Goal: Use online tool/utility: Utilize a website feature to perform a specific function

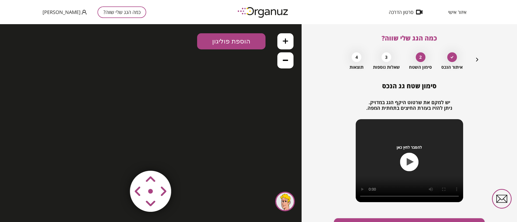
click at [476, 60] on icon "button" at bounding box center [477, 59] width 6 height 6
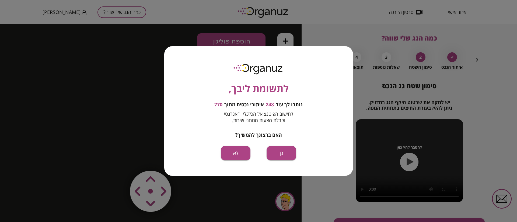
click at [476, 59] on div "לתשומת ליבך, נותרו לך עוד 248 איתורי נכסים מתוך 770 לחישוב הפוטנציאל הכלכלי והא…" at bounding box center [258, 111] width 517 height 222
drag, startPoint x: 282, startPoint y: 150, endPoint x: 284, endPoint y: 126, distance: 24.2
click at [282, 150] on button "כן" at bounding box center [281, 153] width 30 height 14
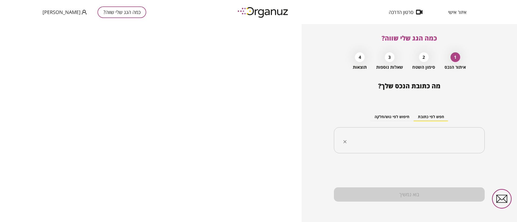
click at [427, 147] on input "text" at bounding box center [411, 140] width 134 height 13
paste input "**********"
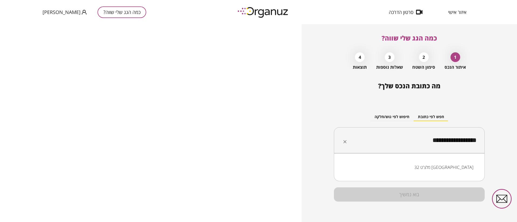
drag, startPoint x: 454, startPoint y: 140, endPoint x: 459, endPoint y: 139, distance: 4.9
click at [459, 139] on input "**********" at bounding box center [411, 140] width 134 height 13
click at [456, 166] on li "מלצ'ט 23 קריית אונו" at bounding box center [409, 168] width 137 height 10
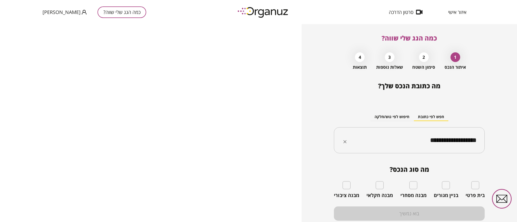
type input "**********"
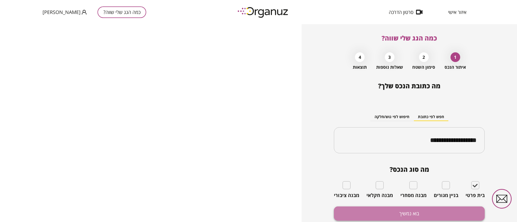
click at [435, 210] on button "בוא נמשיך" at bounding box center [409, 214] width 151 height 14
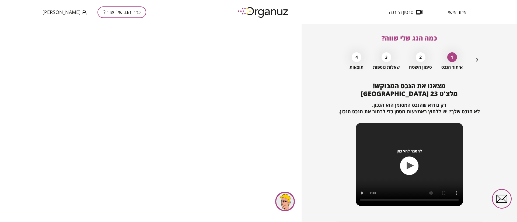
scroll to position [35, 0]
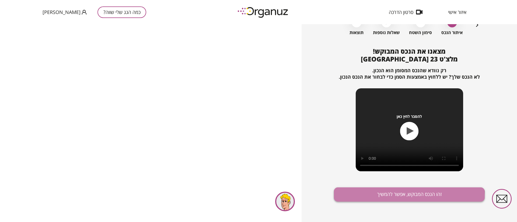
click at [382, 198] on button "זהו הנכס המבוקש, אפשר להמשיך" at bounding box center [409, 195] width 151 height 14
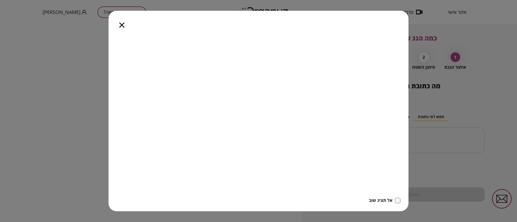
click at [122, 24] on icon "button" at bounding box center [121, 25] width 5 height 5
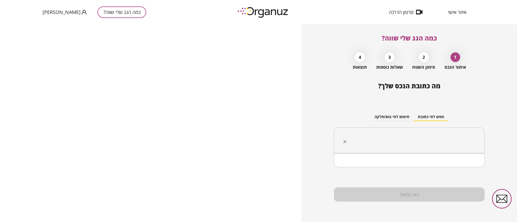
click at [397, 140] on input "text" at bounding box center [411, 140] width 134 height 13
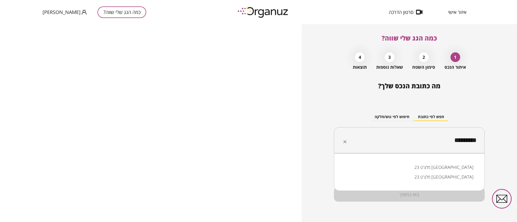
click at [444, 169] on li "מלצ'ט 23 קריית אונו" at bounding box center [409, 168] width 137 height 10
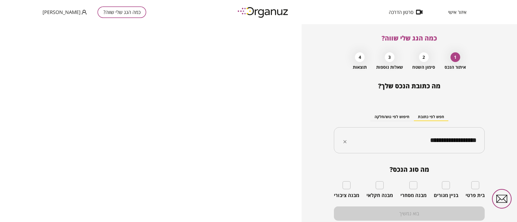
type input "**********"
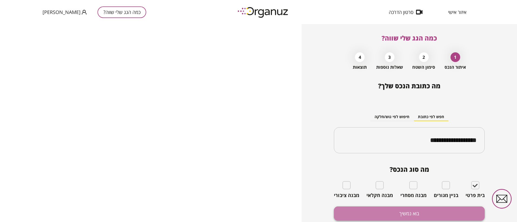
click at [462, 210] on button "בוא נמשיך" at bounding box center [409, 214] width 151 height 14
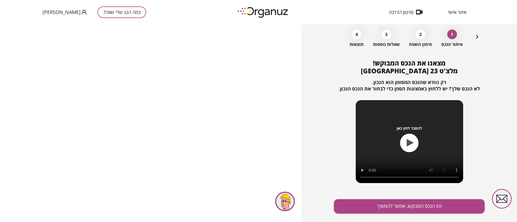
scroll to position [35, 0]
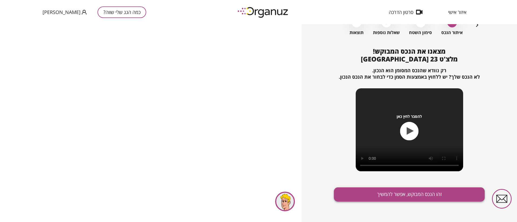
click at [400, 193] on button "זהו הנכס המבוקש, אפשר להמשיך" at bounding box center [409, 195] width 151 height 14
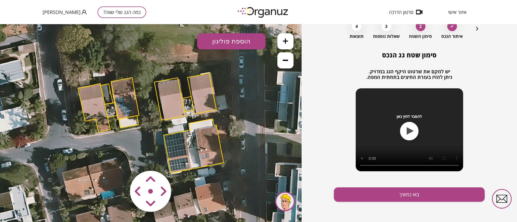
click at [122, 102] on polygon at bounding box center [125, 99] width 28 height 42
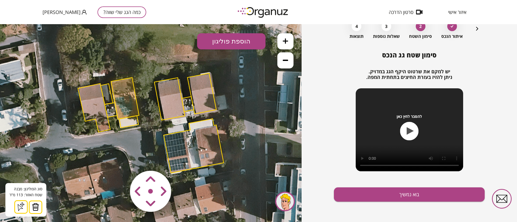
click at [33, 207] on img at bounding box center [36, 207] width 8 height 8
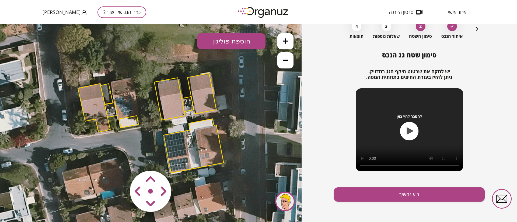
click at [90, 98] on polygon at bounding box center [94, 108] width 32 height 49
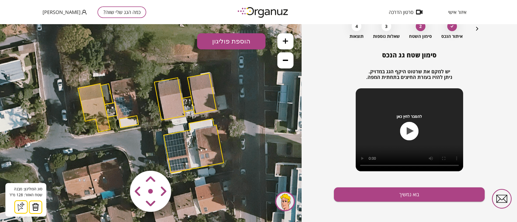
click at [35, 208] on img at bounding box center [36, 207] width 8 height 8
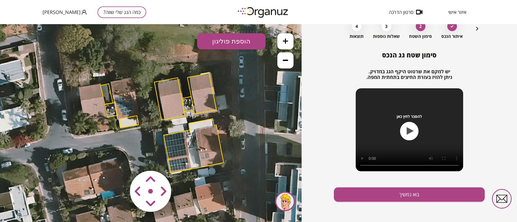
click at [107, 91] on polygon at bounding box center [106, 94] width 12 height 21
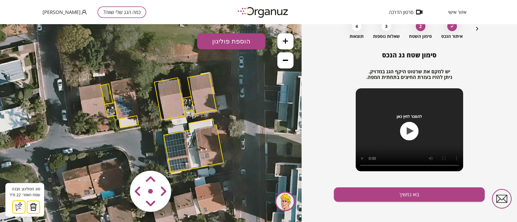
click at [30, 210] on img at bounding box center [34, 207] width 8 height 8
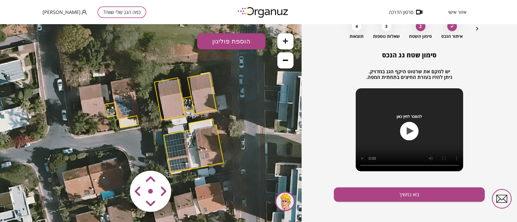
click at [109, 111] on polygon at bounding box center [111, 110] width 13 height 15
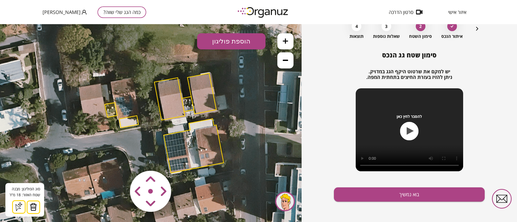
click at [32, 208] on img at bounding box center [34, 207] width 8 height 8
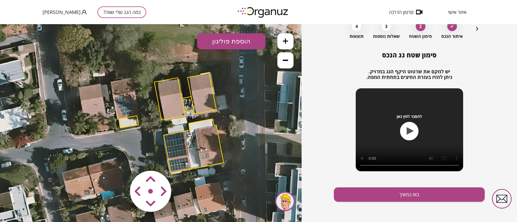
click at [126, 123] on polygon at bounding box center [128, 122] width 19 height 12
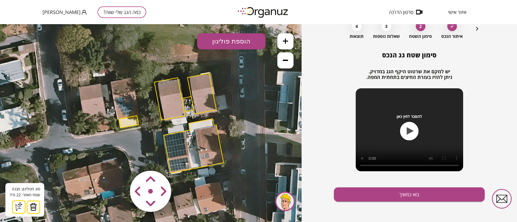
click at [33, 206] on img at bounding box center [34, 207] width 8 height 8
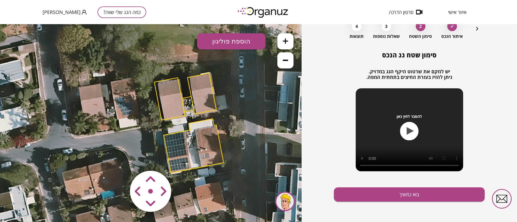
click at [179, 142] on polygon at bounding box center [194, 146] width 60 height 54
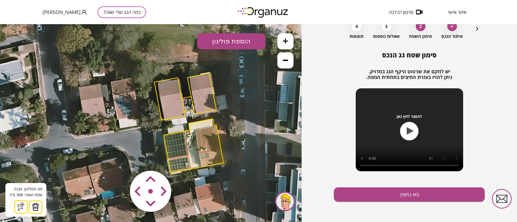
click at [34, 209] on img at bounding box center [36, 207] width 8 height 8
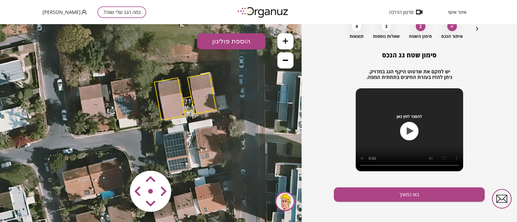
click at [171, 99] on polygon at bounding box center [169, 99] width 31 height 43
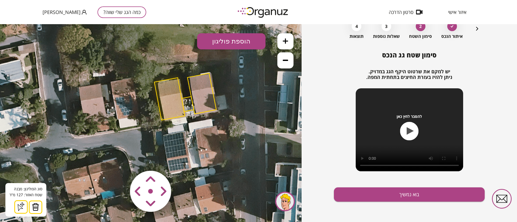
click at [36, 206] on img at bounding box center [36, 207] width 8 height 8
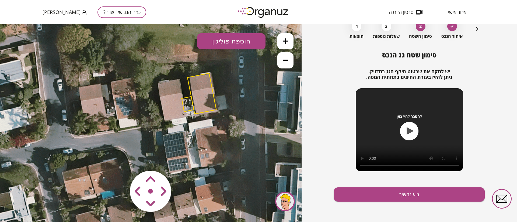
drag, startPoint x: 207, startPoint y: 85, endPoint x: 204, endPoint y: 90, distance: 5.5
click at [207, 85] on polygon at bounding box center [201, 93] width 29 height 41
click at [200, 87] on polygon at bounding box center [201, 93] width 29 height 41
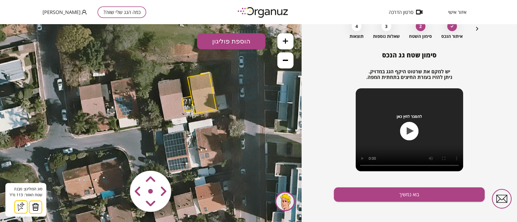
click at [35, 209] on img at bounding box center [36, 207] width 8 height 8
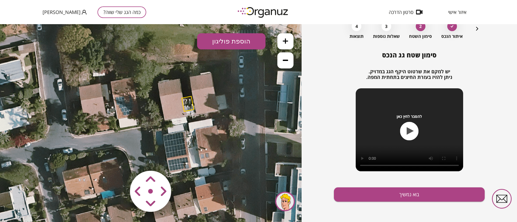
click at [187, 104] on polygon at bounding box center [188, 104] width 12 height 15
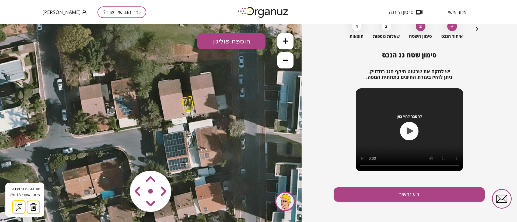
click at [190, 102] on polygon at bounding box center [188, 104] width 12 height 15
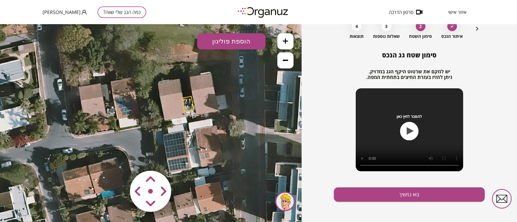
click at [189, 100] on polygon at bounding box center [188, 104] width 12 height 15
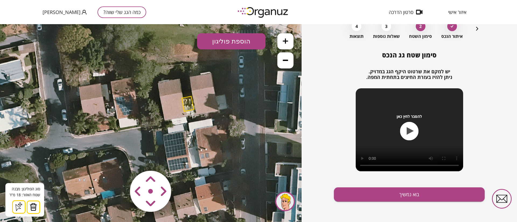
click at [190, 105] on polygon at bounding box center [188, 104] width 12 height 15
click at [190, 106] on polygon at bounding box center [188, 104] width 12 height 15
click at [184, 108] on polygon at bounding box center [188, 104] width 12 height 15
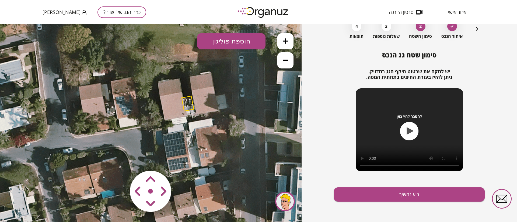
click at [186, 101] on polygon at bounding box center [188, 103] width 12 height 15
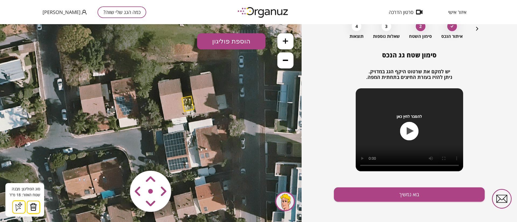
click at [33, 208] on img at bounding box center [34, 207] width 8 height 8
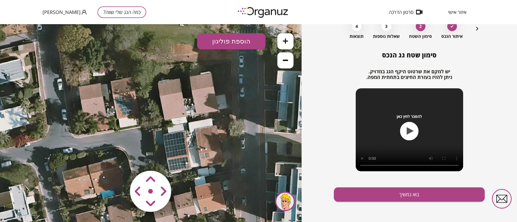
click at [286, 40] on icon at bounding box center [284, 40] width 5 height 5
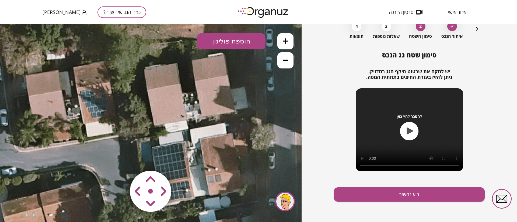
drag, startPoint x: 192, startPoint y: 138, endPoint x: 171, endPoint y: 147, distance: 22.0
click at [171, 147] on icon at bounding box center [135, 130] width 666 height 666
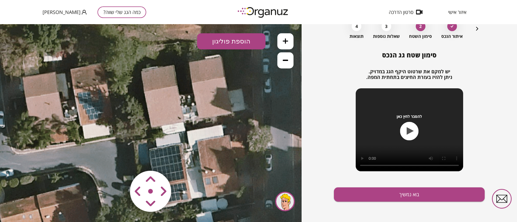
drag, startPoint x: 246, startPoint y: 97, endPoint x: 236, endPoint y: 101, distance: 10.4
click at [236, 101] on icon at bounding box center [132, 131] width 666 height 666
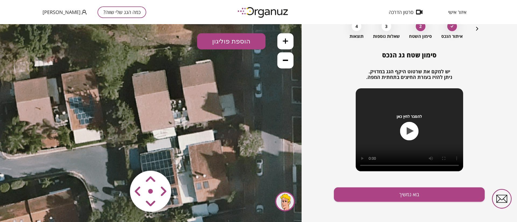
click at [236, 38] on button "הוספת פוליגון" at bounding box center [231, 41] width 68 height 16
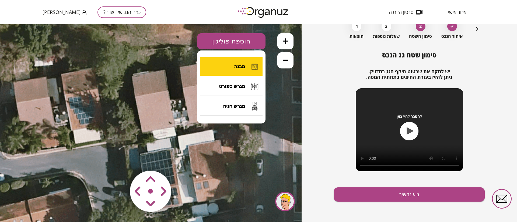
click at [238, 65] on span "מבנה" at bounding box center [239, 67] width 11 height 6
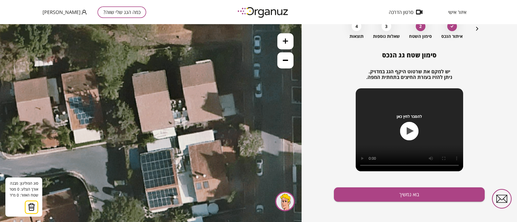
click at [282, 42] on button at bounding box center [285, 41] width 16 height 16
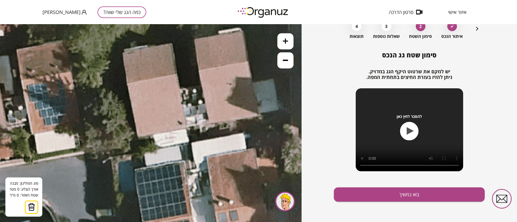
click at [176, 74] on icon at bounding box center [108, 143] width 999 height 999
click at [187, 128] on icon at bounding box center [108, 143] width 999 height 999
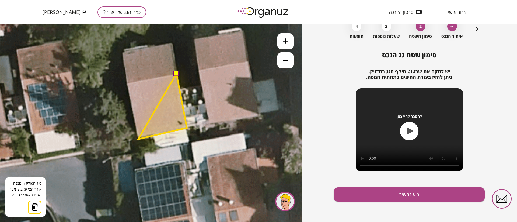
click at [138, 139] on polygon at bounding box center [162, 107] width 48 height 66
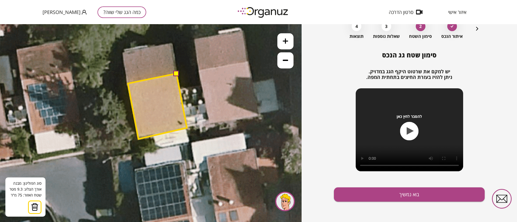
click at [128, 83] on polygon at bounding box center [157, 107] width 59 height 66
click at [176, 72] on button at bounding box center [175, 73] width 5 height 5
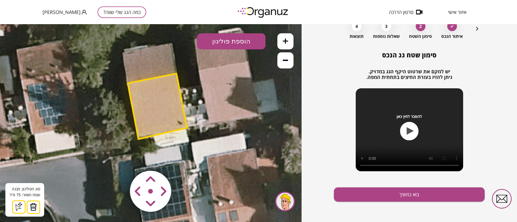
click at [234, 37] on button "הוספת פוליגון" at bounding box center [231, 41] width 68 height 16
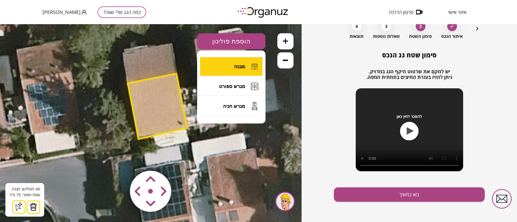
click at [235, 62] on button "מבנה" at bounding box center [231, 66] width 62 height 19
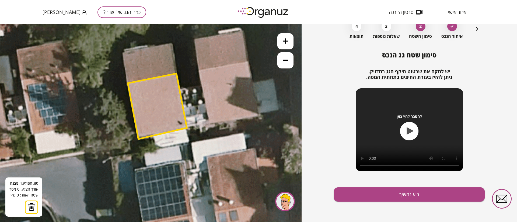
click at [171, 42] on icon at bounding box center [108, 143] width 999 height 999
click at [177, 72] on icon at bounding box center [108, 143] width 999 height 999
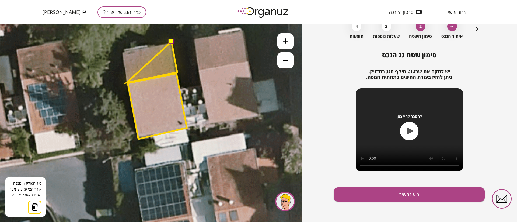
click at [126, 83] on polygon at bounding box center [151, 62] width 51 height 41
click at [123, 52] on polygon at bounding box center [150, 62] width 54 height 41
click at [171, 42] on button at bounding box center [170, 41] width 5 height 5
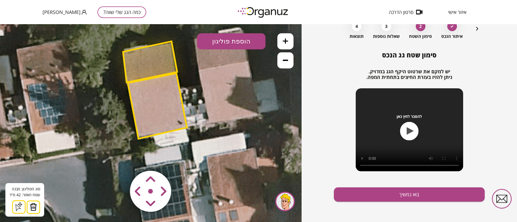
click at [162, 100] on polygon at bounding box center [157, 106] width 59 height 66
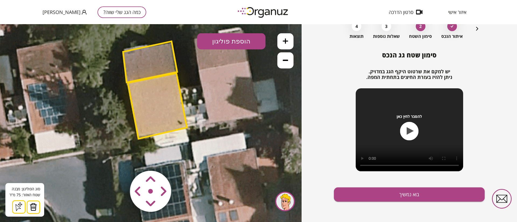
click at [284, 61] on icon at bounding box center [284, 60] width 5 height 5
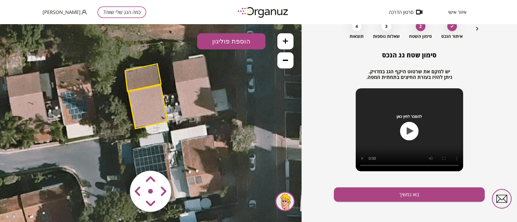
drag, startPoint x: 243, startPoint y: 114, endPoint x: 235, endPoint y: 109, distance: 8.7
click at [235, 109] on icon at bounding box center [115, 131] width 666 height 666
click at [227, 39] on button "הוספת פוליגון" at bounding box center [231, 41] width 68 height 16
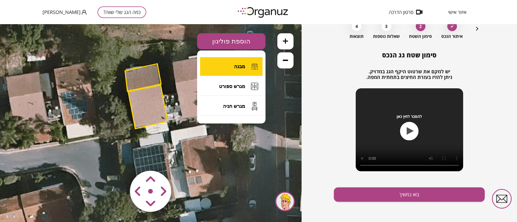
click at [226, 68] on button "מבנה" at bounding box center [231, 66] width 62 height 19
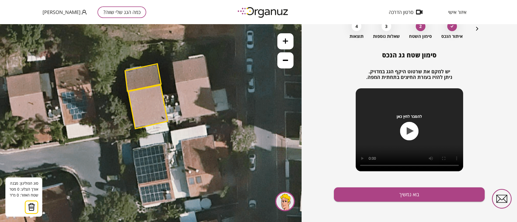
click at [475, 28] on icon "button" at bounding box center [477, 29] width 6 height 6
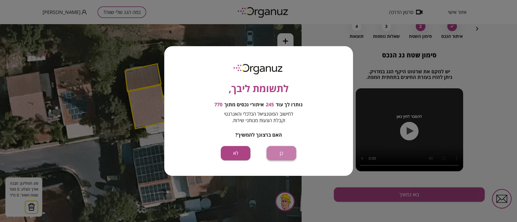
click at [285, 153] on button "כן" at bounding box center [281, 153] width 30 height 14
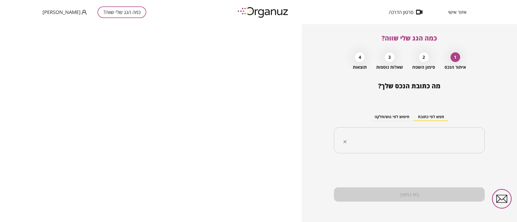
click at [420, 140] on input "text" at bounding box center [411, 140] width 134 height 13
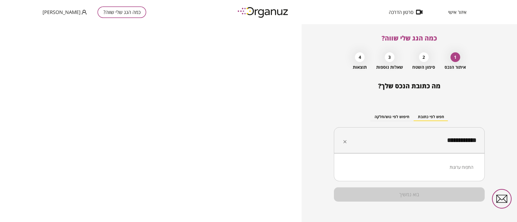
click at [457, 167] on li "התפוח ערוגות" at bounding box center [409, 168] width 137 height 10
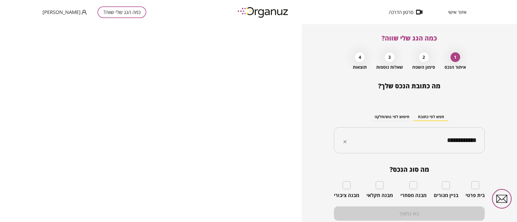
type input "**********"
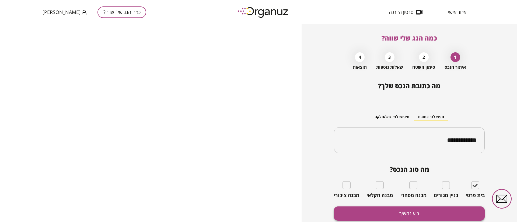
click at [454, 207] on button "בוא נמשיך" at bounding box center [409, 214] width 151 height 14
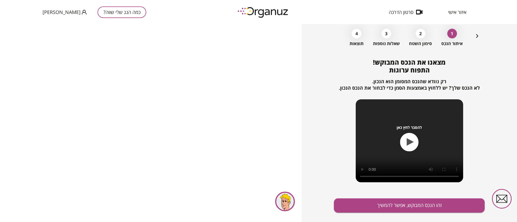
scroll to position [35, 0]
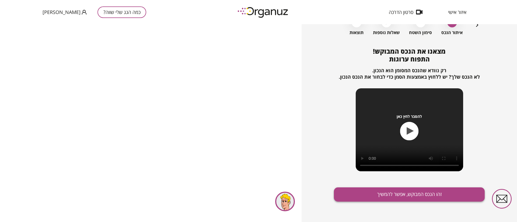
click at [393, 198] on button "זהו הנכס המבוקש, אפשר להמשיך" at bounding box center [409, 195] width 151 height 14
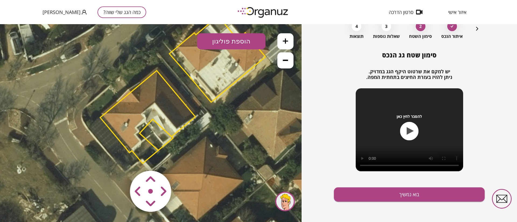
drag, startPoint x: 164, startPoint y: 157, endPoint x: 194, endPoint y: 125, distance: 44.2
click at [194, 125] on icon at bounding box center [181, 90] width 508 height 508
click at [141, 96] on polygon at bounding box center [147, 117] width 95 height 93
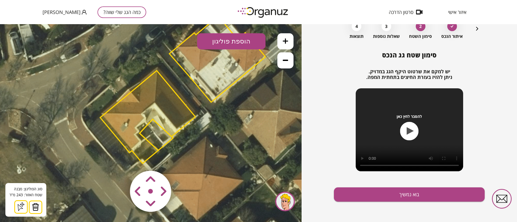
click at [37, 207] on img at bounding box center [36, 207] width 8 height 8
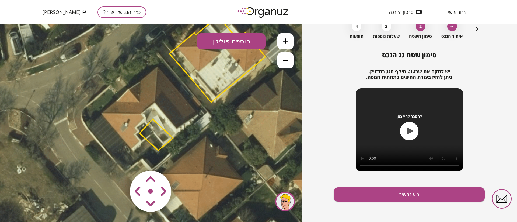
click at [153, 133] on polygon at bounding box center [155, 134] width 33 height 31
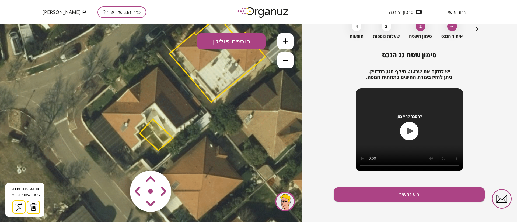
click at [31, 207] on img at bounding box center [34, 207] width 8 height 8
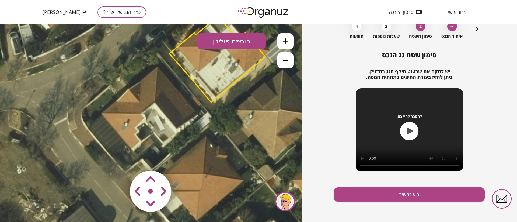
click at [200, 64] on polygon at bounding box center [217, 59] width 96 height 86
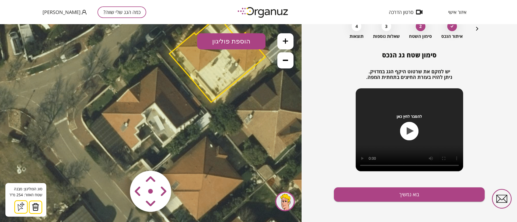
click at [37, 205] on img at bounding box center [36, 207] width 8 height 8
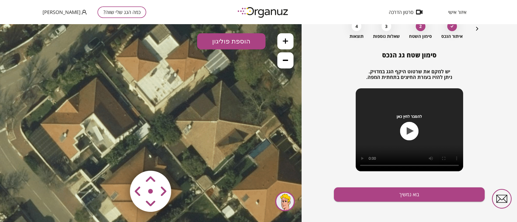
drag, startPoint x: 200, startPoint y: 108, endPoint x: 209, endPoint y: 108, distance: 8.9
click at [139, 119] on icon at bounding box center [120, 100] width 508 height 508
click at [285, 63] on button at bounding box center [285, 60] width 16 height 16
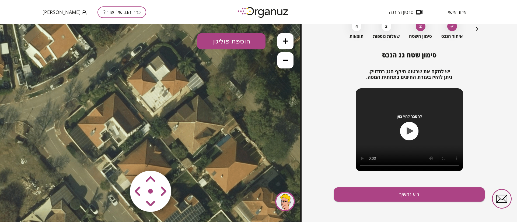
click at [285, 63] on button at bounding box center [285, 60] width 16 height 16
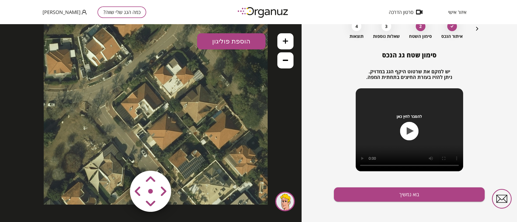
drag, startPoint x: 209, startPoint y: 135, endPoint x: 227, endPoint y: 114, distance: 27.4
click at [227, 114] on icon at bounding box center [156, 93] width 224 height 224
click at [234, 44] on button "הוספת פוליגון" at bounding box center [231, 41] width 68 height 16
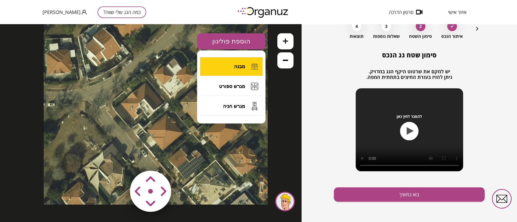
click at [242, 65] on span "מבנה" at bounding box center [239, 67] width 11 height 6
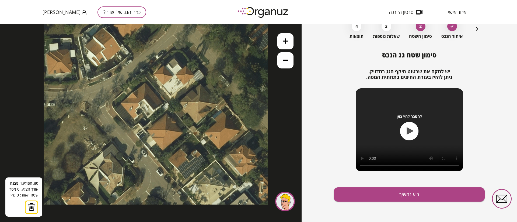
click at [288, 42] on button at bounding box center [285, 41] width 16 height 16
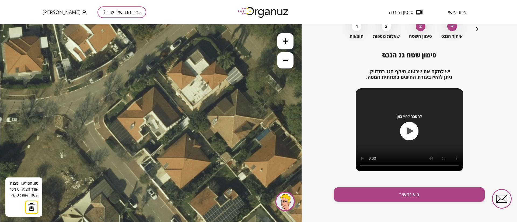
drag, startPoint x: 209, startPoint y: 93, endPoint x: 218, endPoint y: 107, distance: 17.5
click at [218, 107] on icon at bounding box center [169, 102] width 339 height 339
click at [284, 41] on icon at bounding box center [284, 40] width 5 height 5
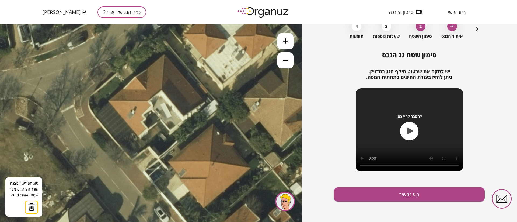
drag, startPoint x: 202, startPoint y: 137, endPoint x: 210, endPoint y: 123, distance: 16.5
click at [210, 123] on icon at bounding box center [188, 77] width 508 height 508
click at [33, 208] on img at bounding box center [32, 207] width 8 height 8
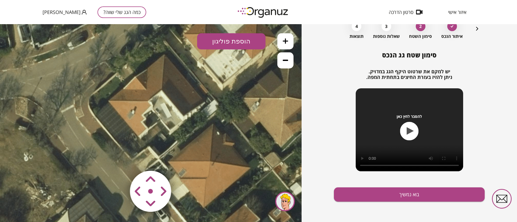
click at [234, 41] on button "הוספת פוליגון" at bounding box center [231, 41] width 68 height 16
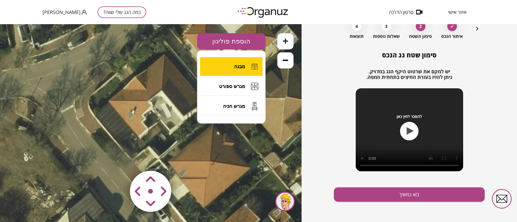
click at [232, 63] on button "מבנה" at bounding box center [231, 66] width 62 height 19
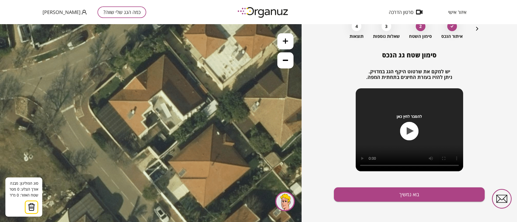
click at [109, 101] on icon at bounding box center [188, 77] width 508 height 508
click at [149, 100] on polygon at bounding box center [129, 100] width 40 height 0
click at [152, 105] on polygon at bounding box center [130, 102] width 43 height 5
click at [142, 114] on polygon at bounding box center [130, 106] width 43 height 13
click at [145, 117] on polygon at bounding box center [130, 108] width 43 height 16
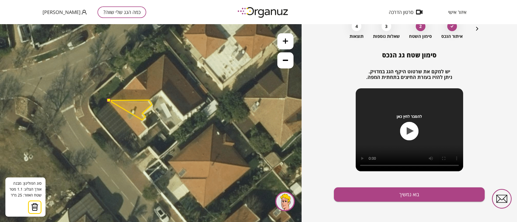
click at [142, 120] on polygon at bounding box center [130, 110] width 43 height 20
click at [149, 130] on icon at bounding box center [188, 77] width 508 height 508
click at [138, 138] on polygon at bounding box center [130, 118] width 43 height 37
click at [108, 100] on button at bounding box center [109, 100] width 4 height 4
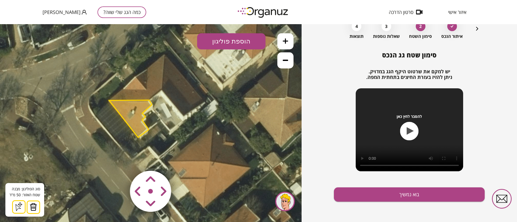
click at [232, 37] on button "הוספת פוליגון" at bounding box center [231, 41] width 68 height 16
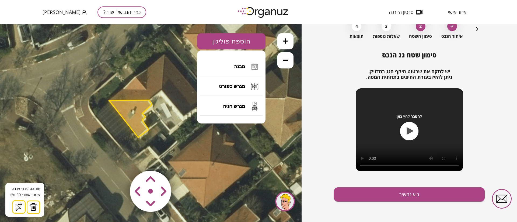
click at [236, 64] on span "מבנה" at bounding box center [239, 67] width 11 height 6
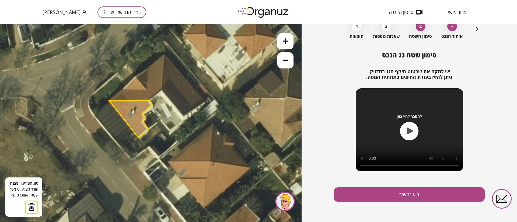
click at [164, 55] on icon at bounding box center [188, 77] width 508 height 508
click at [161, 89] on icon at bounding box center [188, 77] width 508 height 508
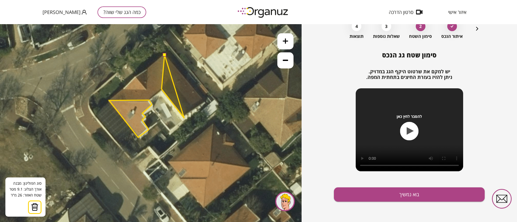
click at [184, 118] on icon at bounding box center [188, 77] width 508 height 508
click at [184, 117] on icon at bounding box center [188, 77] width 508 height 508
click at [204, 101] on polygon at bounding box center [182, 86] width 43 height 62
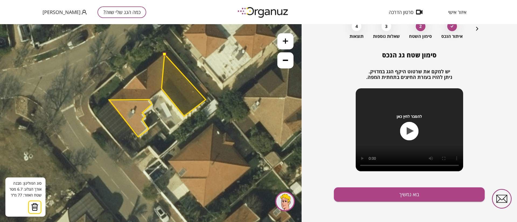
click at [206, 100] on polygon at bounding box center [183, 85] width 44 height 62
click at [165, 55] on button at bounding box center [164, 54] width 4 height 4
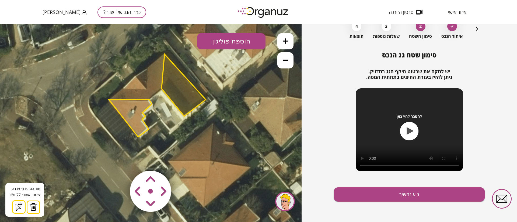
click at [234, 40] on button "הוספת פוליגון" at bounding box center [231, 41] width 68 height 16
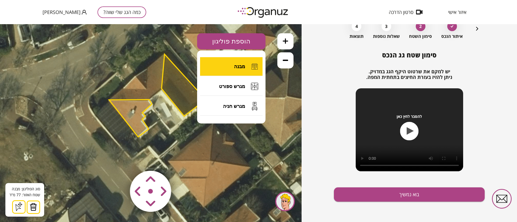
click at [235, 67] on span "מבנה" at bounding box center [239, 67] width 11 height 6
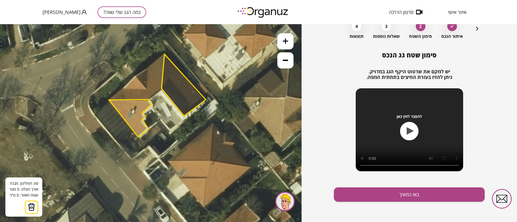
click at [164, 54] on icon at bounding box center [188, 77] width 508 height 508
click at [162, 89] on polygon at bounding box center [183, 85] width 44 height 62
click at [149, 99] on polygon at bounding box center [156, 76] width 15 height 45
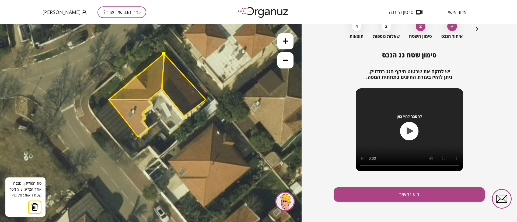
click at [109, 100] on polygon at bounding box center [136, 77] width 55 height 46
click at [110, 100] on polygon at bounding box center [137, 77] width 54 height 46
click at [124, 88] on polygon at bounding box center [137, 77] width 54 height 46
click at [147, 90] on polygon at bounding box center [137, 77] width 54 height 46
click at [147, 68] on polygon at bounding box center [137, 77] width 54 height 46
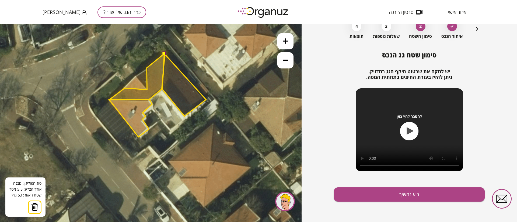
click at [164, 54] on button at bounding box center [164, 54] width 4 height 4
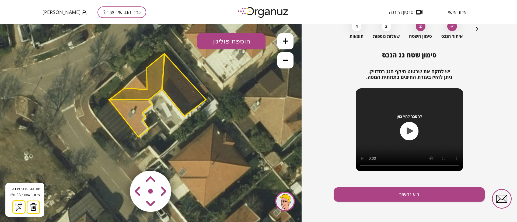
click at [227, 39] on button "הוספת פוליגון" at bounding box center [231, 41] width 68 height 16
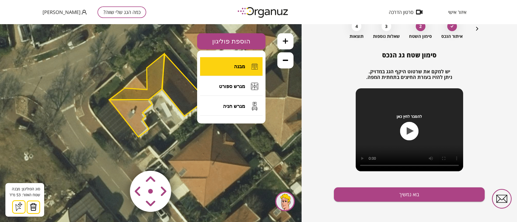
click at [237, 65] on span "מבנה" at bounding box center [239, 67] width 11 height 6
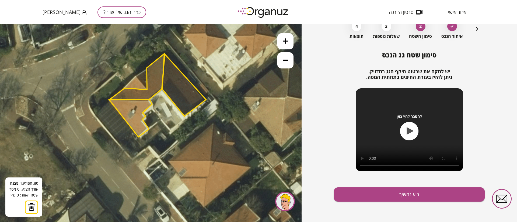
click at [189, 94] on polygon at bounding box center [184, 85] width 44 height 62
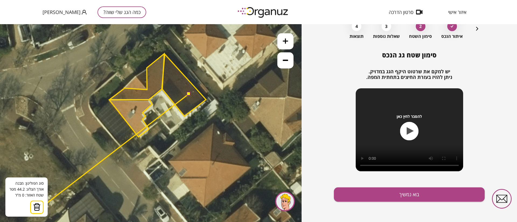
click at [39, 210] on img at bounding box center [37, 207] width 8 height 8
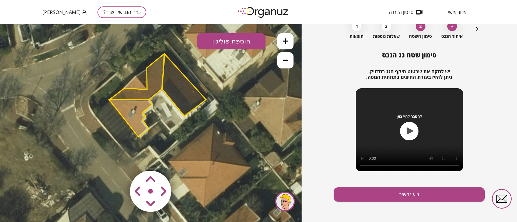
click at [194, 102] on polygon at bounding box center [184, 85] width 44 height 62
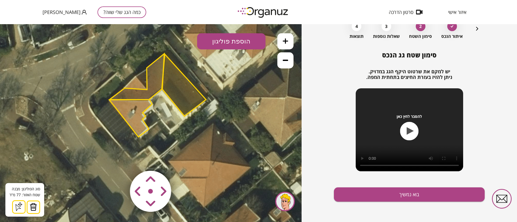
click at [157, 71] on polygon at bounding box center [137, 77] width 54 height 46
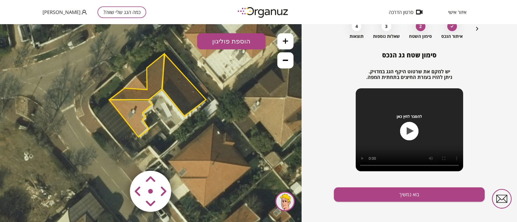
click at [139, 122] on polygon at bounding box center [130, 118] width 43 height 37
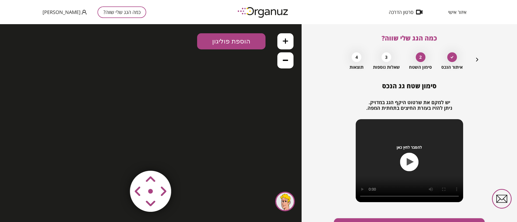
scroll to position [31, 0]
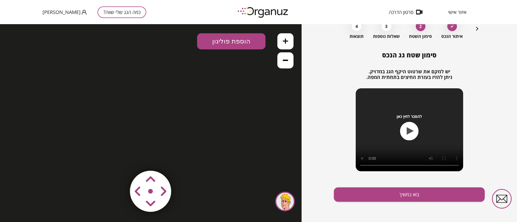
click at [477, 28] on icon "button" at bounding box center [477, 29] width 6 height 6
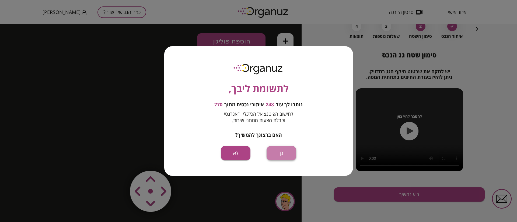
click at [283, 155] on button "כן" at bounding box center [281, 153] width 30 height 14
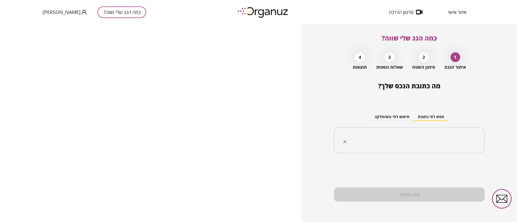
click at [422, 138] on input "text" at bounding box center [411, 140] width 134 height 13
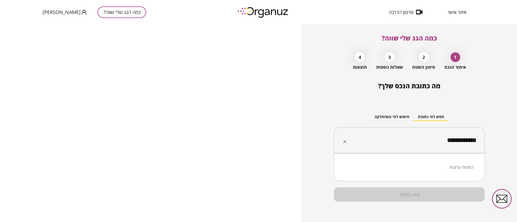
click at [458, 167] on li "התפוח ערוגות" at bounding box center [409, 168] width 137 height 10
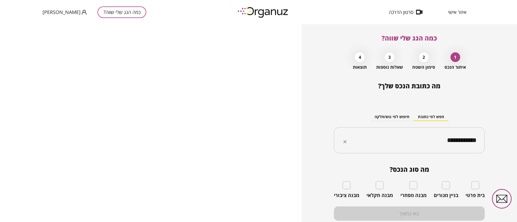
type input "**********"
click at [472, 190] on div "בית פרטי" at bounding box center [474, 190] width 19 height 17
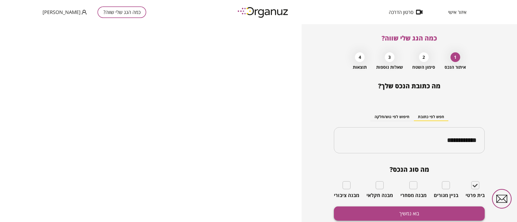
click at [424, 209] on button "בוא נמשיך" at bounding box center [409, 214] width 151 height 14
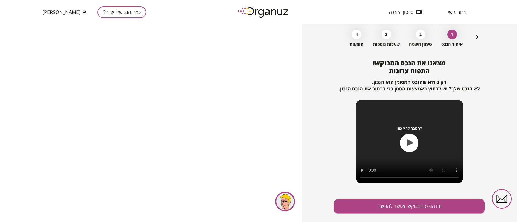
scroll to position [35, 0]
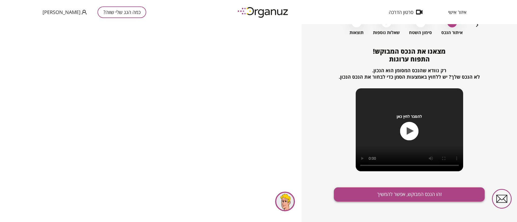
click at [387, 195] on button "זהו הנכס המבוקש, אפשר להמשיך" at bounding box center [409, 195] width 151 height 14
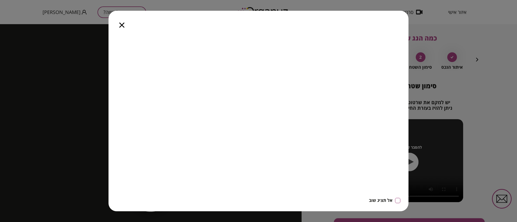
click at [123, 24] on icon "button" at bounding box center [121, 25] width 5 height 5
